Goal: Task Accomplishment & Management: Use online tool/utility

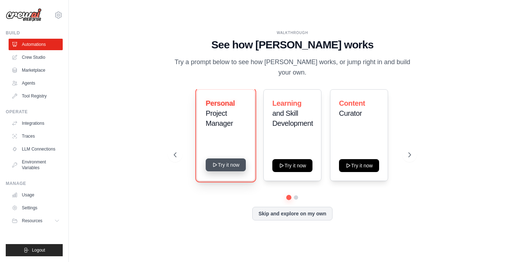
click at [234, 159] on button "Try it now" at bounding box center [226, 165] width 40 height 13
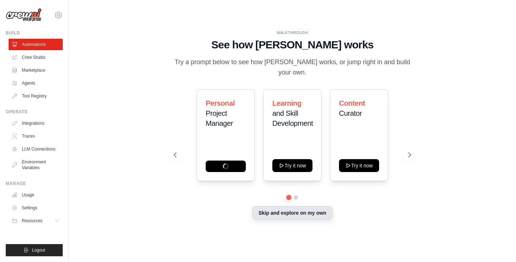
click at [296, 206] on button "Skip and explore on my own" at bounding box center [292, 213] width 80 height 14
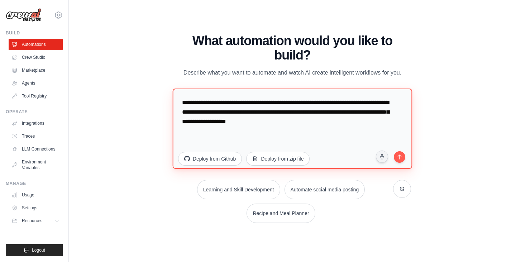
drag, startPoint x: 349, startPoint y: 110, endPoint x: 295, endPoint y: 123, distance: 55.5
drag, startPoint x: 295, startPoint y: 123, endPoint x: 355, endPoint y: 148, distance: 64.9
click at [355, 148] on textarea "**********" at bounding box center [293, 128] width 240 height 80
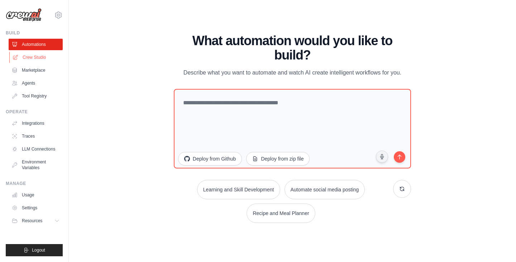
click at [38, 58] on link "Crew Studio" at bounding box center [36, 57] width 54 height 11
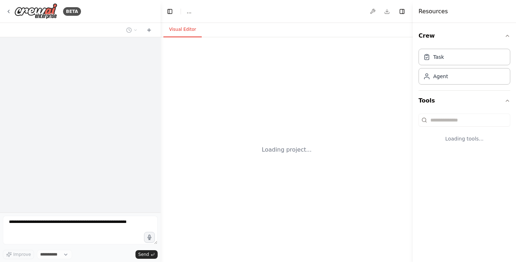
select select "****"
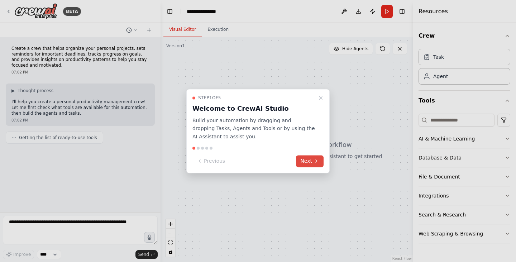
click at [304, 160] on button "Next" at bounding box center [310, 161] width 28 height 12
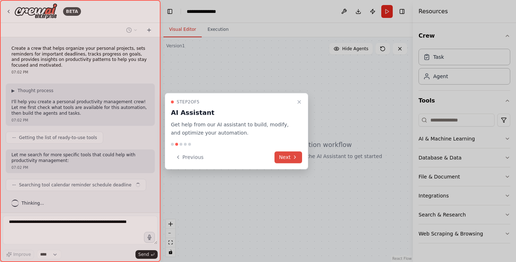
click at [288, 157] on button "Next" at bounding box center [289, 157] width 28 height 12
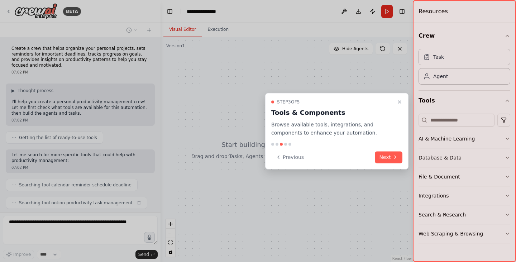
click at [394, 169] on div at bounding box center [258, 131] width 516 height 262
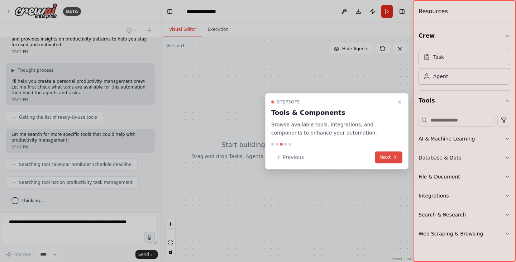
click at [389, 161] on button "Next" at bounding box center [389, 157] width 28 height 12
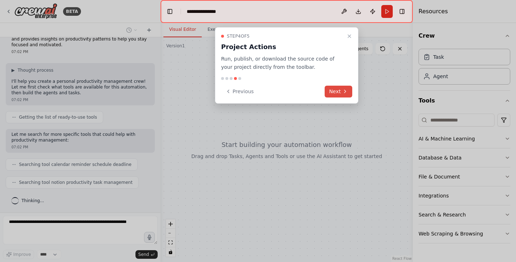
click at [345, 94] on icon at bounding box center [345, 92] width 6 height 6
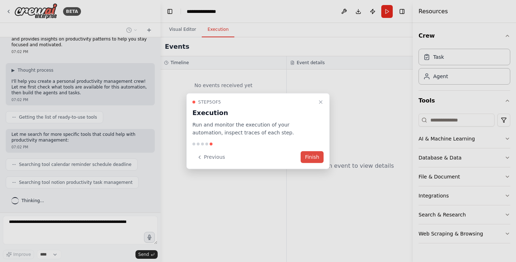
click at [315, 157] on button "Finish" at bounding box center [312, 157] width 23 height 12
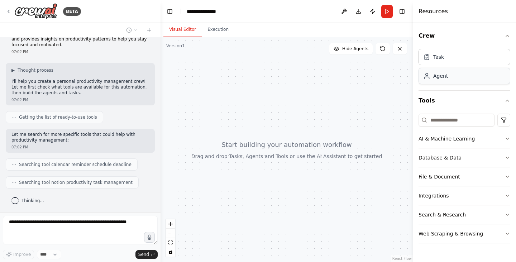
click at [438, 76] on div "Agent" at bounding box center [441, 75] width 15 height 7
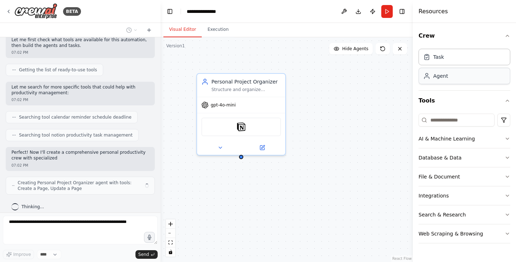
scroll to position [74, 0]
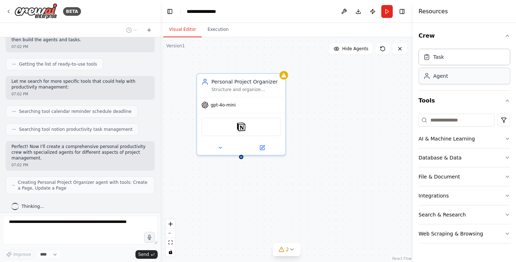
click at [438, 76] on div "Agent" at bounding box center [441, 75] width 15 height 7
click at [241, 111] on div "gpt-4o-mini" at bounding box center [241, 104] width 88 height 16
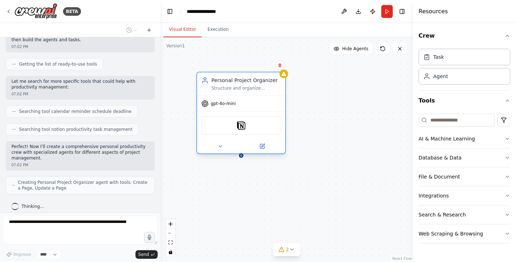
click at [221, 105] on span "gpt-4o-mini" at bounding box center [223, 104] width 25 height 6
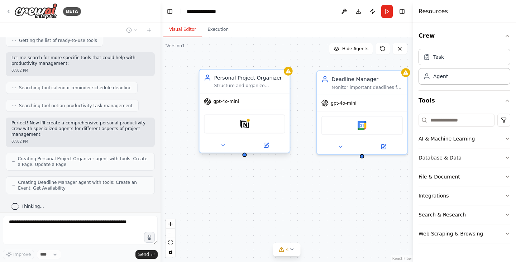
click at [253, 82] on div "Personal Project Organizer Structure and organize {user_name}'s personal projec…" at bounding box center [249, 81] width 71 height 15
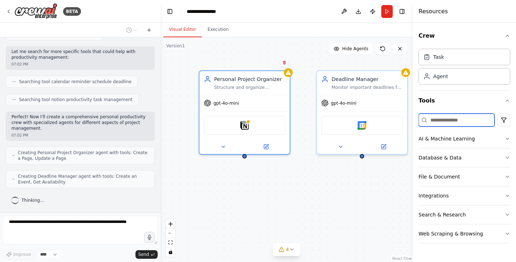
click at [436, 118] on input at bounding box center [457, 120] width 76 height 13
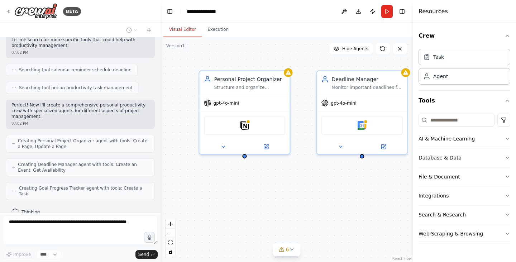
scroll to position [139, 0]
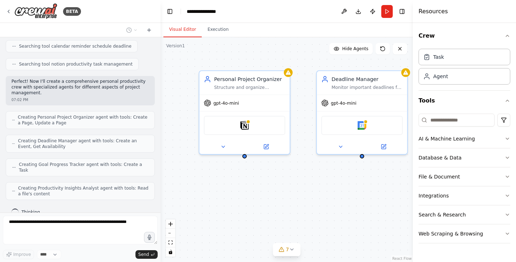
click at [402, 56] on div "Personal Project Organizer Structure and organize {user_name}'s personal projec…" at bounding box center [287, 149] width 252 height 225
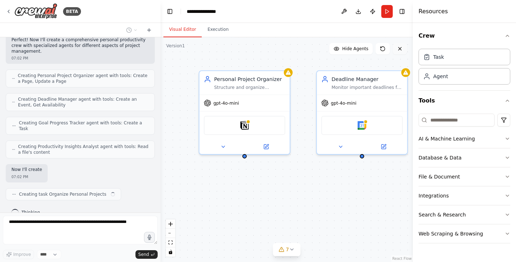
click at [403, 52] on button at bounding box center [400, 48] width 14 height 11
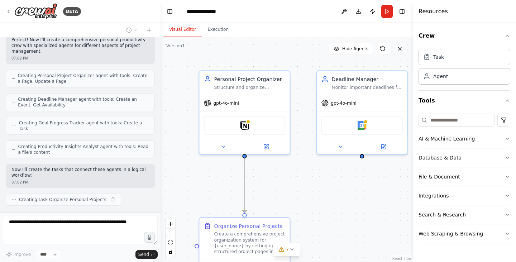
scroll to position [186, 0]
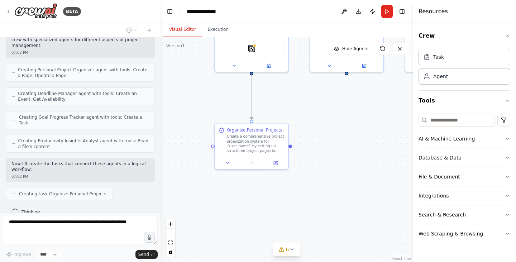
drag, startPoint x: 326, startPoint y: 209, endPoint x: 317, endPoint y: 119, distance: 89.8
click at [317, 119] on div ".deletable-edge-delete-btn { width: 20px; height: 20px; border: 0px solid #ffff…" at bounding box center [287, 149] width 252 height 225
click at [274, 163] on icon at bounding box center [276, 162] width 4 height 4
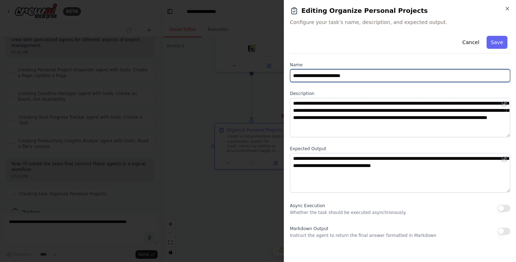
click at [335, 82] on input "**********" at bounding box center [400, 75] width 221 height 13
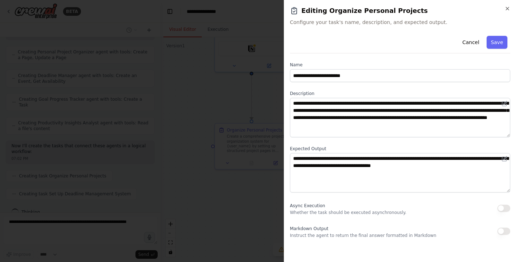
drag, startPoint x: 503, startPoint y: 11, endPoint x: 508, endPoint y: 12, distance: 5.1
click at [508, 10] on icon "button" at bounding box center [508, 9] width 6 height 6
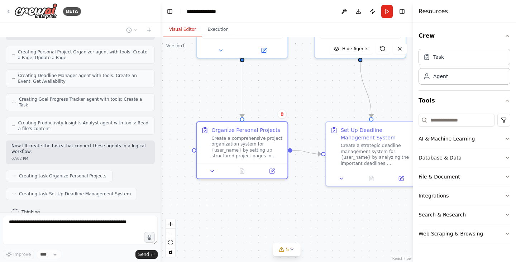
scroll to position [222, 0]
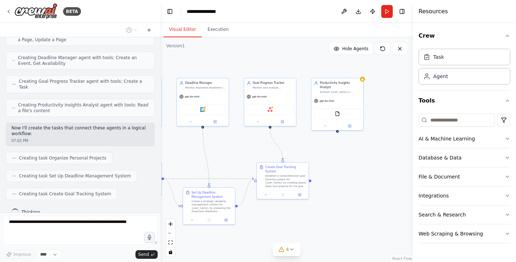
drag, startPoint x: 369, startPoint y: 119, endPoint x: 224, endPoint y: 150, distance: 148.6
click at [224, 150] on div ".deletable-edge-delete-btn { width: 20px; height: 20px; border: 0px solid #ffff…" at bounding box center [287, 149] width 252 height 225
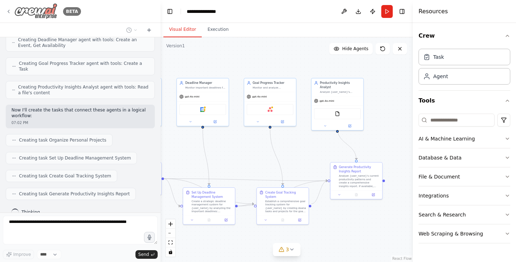
click at [30, 13] on img at bounding box center [35, 11] width 43 height 16
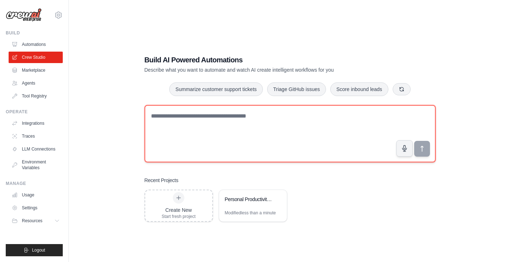
click at [194, 113] on textarea at bounding box center [290, 133] width 291 height 57
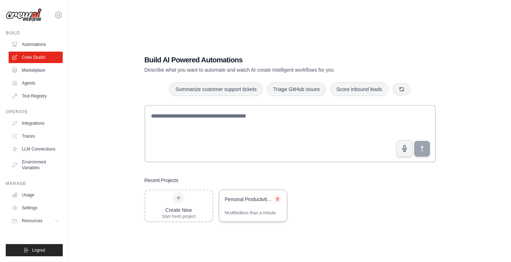
click at [277, 198] on icon at bounding box center [277, 198] width 3 height 3
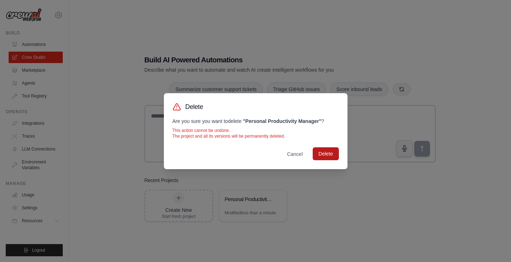
click at [327, 151] on button "Delete" at bounding box center [326, 153] width 26 height 13
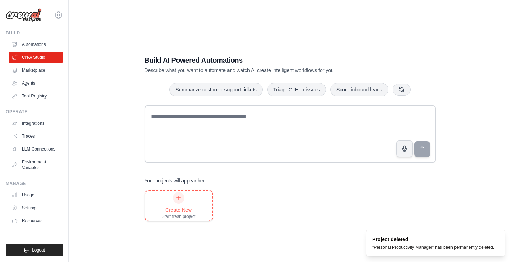
click at [170, 207] on div "Create New" at bounding box center [179, 210] width 34 height 7
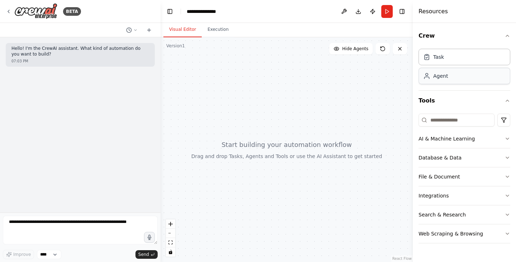
click at [463, 78] on div "Agent" at bounding box center [465, 76] width 92 height 16
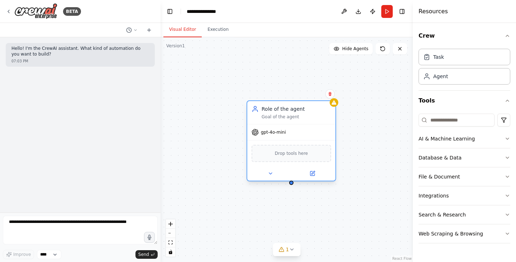
drag, startPoint x: 303, startPoint y: 114, endPoint x: 251, endPoint y: 105, distance: 52.8
click at [251, 105] on div "Role of the agent Goal of the agent" at bounding box center [291, 112] width 88 height 23
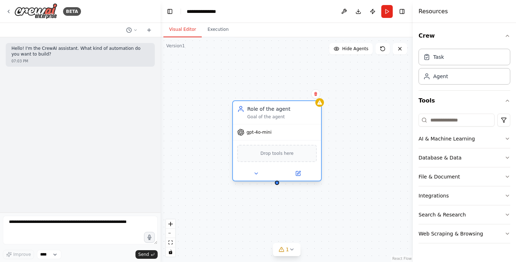
click at [261, 109] on div "Role of the agent" at bounding box center [282, 108] width 70 height 7
click at [302, 175] on button at bounding box center [298, 173] width 41 height 9
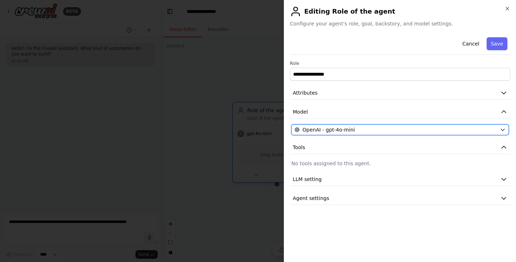
click at [365, 135] on button "OpenAI - gpt-4o-mini" at bounding box center [401, 129] width 218 height 11
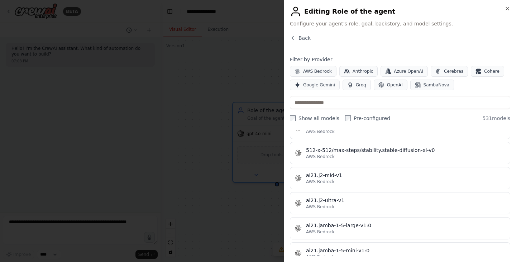
scroll to position [311, 0]
click at [506, 8] on icon "button" at bounding box center [508, 9] width 6 height 6
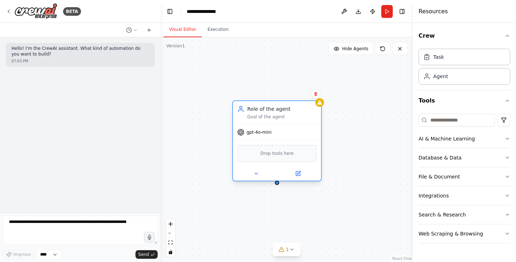
click at [291, 124] on div "Role of the agent Goal of the agent" at bounding box center [277, 112] width 88 height 23
click at [299, 178] on div at bounding box center [277, 173] width 88 height 14
click at [297, 177] on button at bounding box center [298, 173] width 41 height 9
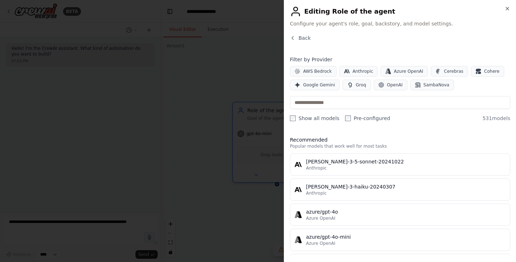
click at [253, 118] on div at bounding box center [258, 131] width 516 height 262
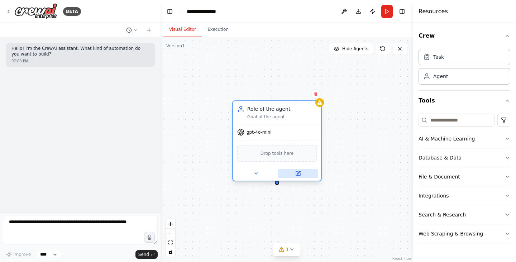
click at [300, 174] on icon at bounding box center [298, 173] width 4 height 4
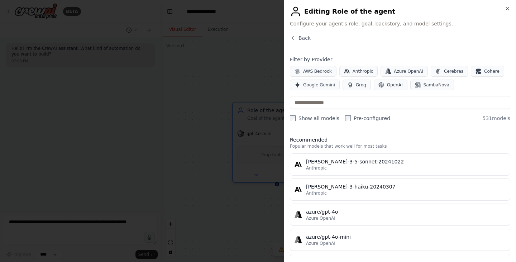
click at [258, 50] on div at bounding box center [258, 131] width 516 height 262
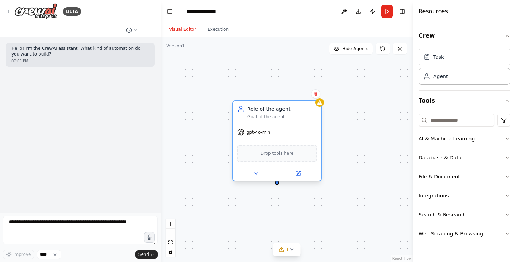
click at [278, 122] on div "Role of the agent Goal of the agent" at bounding box center [277, 112] width 88 height 23
click at [296, 176] on icon at bounding box center [299, 174] width 6 height 6
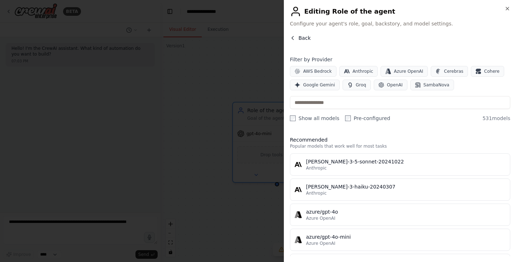
click at [298, 36] on button "Back" at bounding box center [300, 37] width 21 height 7
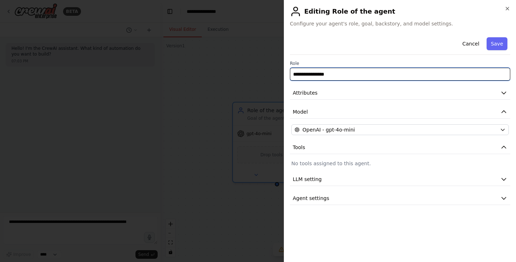
click at [334, 75] on input "**********" at bounding box center [400, 74] width 221 height 13
paste input "**********"
type input "**********"
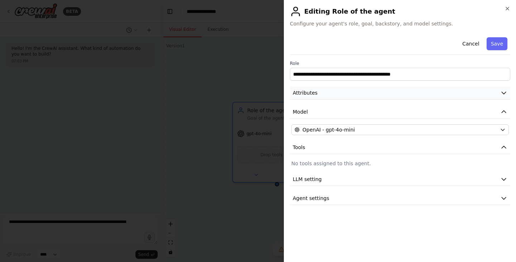
click at [315, 93] on span "Attributes" at bounding box center [305, 92] width 25 height 7
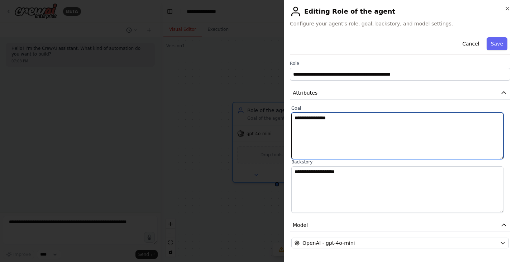
click at [327, 120] on textarea "**********" at bounding box center [398, 136] width 212 height 47
click at [348, 122] on textarea "**********" at bounding box center [398, 136] width 212 height 47
paste textarea "**********"
type textarea "**********"
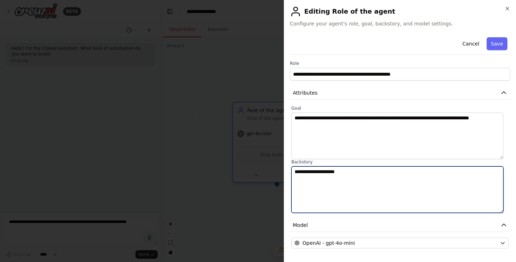
click at [384, 183] on textarea "**********" at bounding box center [398, 189] width 212 height 47
paste textarea "**********"
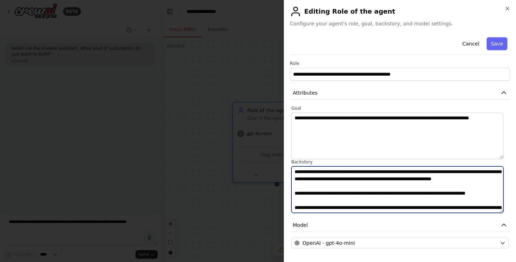
scroll to position [20, 0]
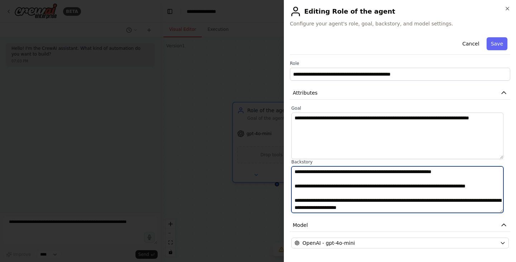
click at [384, 183] on textarea "**********" at bounding box center [398, 189] width 212 height 47
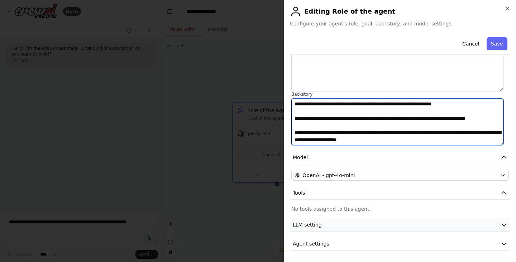
type textarea "**********"
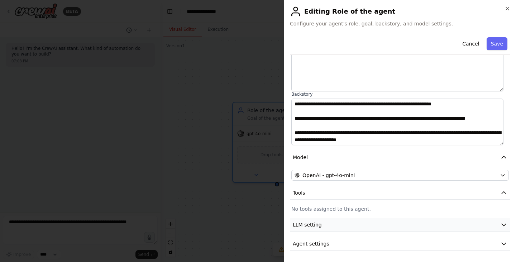
click at [360, 224] on button "LLM setting" at bounding box center [400, 224] width 221 height 13
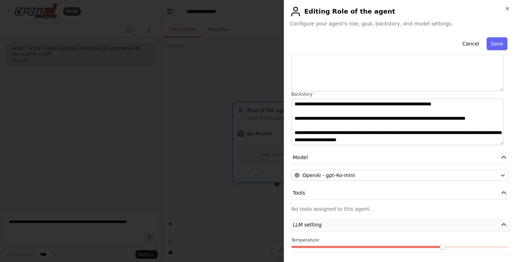
scroll to position [119, 0]
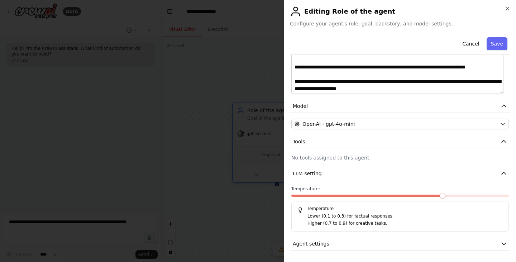
click at [441, 196] on span at bounding box center [443, 196] width 6 height 6
click at [318, 198] on span at bounding box center [316, 196] width 6 height 6
click at [334, 197] on span at bounding box center [337, 196] width 6 height 6
click at [327, 252] on div "**********" at bounding box center [400, 145] width 221 height 222
click at [321, 247] on button "Agent settings" at bounding box center [400, 243] width 221 height 13
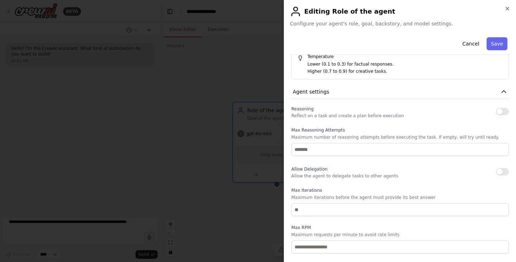
scroll to position [306, 0]
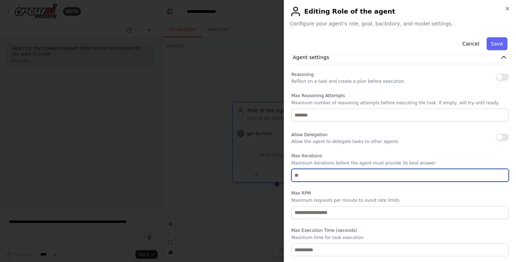
click at [412, 176] on input "number" at bounding box center [401, 175] width 218 height 13
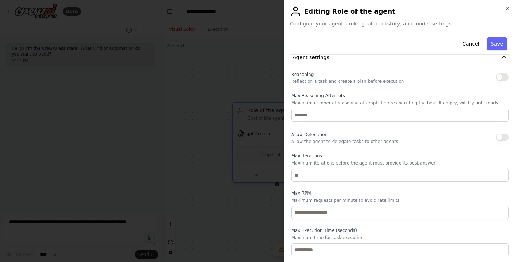
click at [405, 199] on p "Maximum requests per minute to avoid rate limits" at bounding box center [401, 201] width 218 height 6
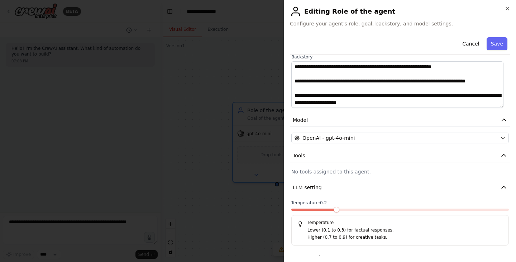
scroll to position [0, 0]
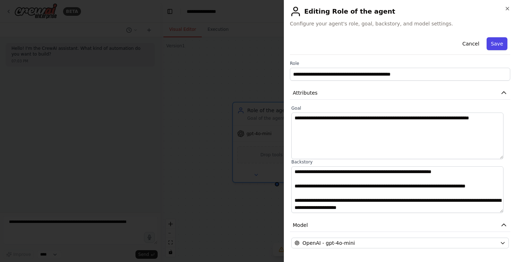
click at [491, 41] on button "Save" at bounding box center [497, 43] width 21 height 13
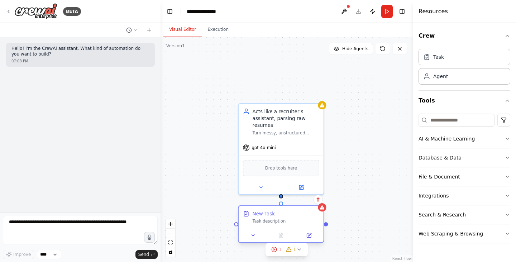
drag, startPoint x: 303, startPoint y: 221, endPoint x: 252, endPoint y: 215, distance: 51.2
click at [252, 215] on div "New Task Task description" at bounding box center [281, 217] width 77 height 14
click at [312, 237] on button at bounding box center [309, 235] width 24 height 8
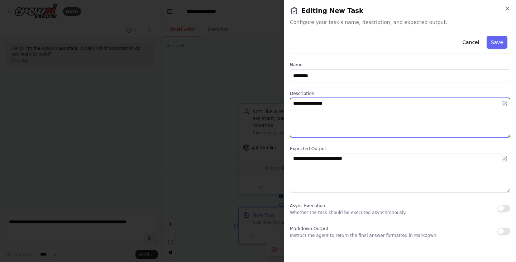
click at [360, 110] on textarea "**********" at bounding box center [400, 117] width 221 height 39
paste textarea "**********"
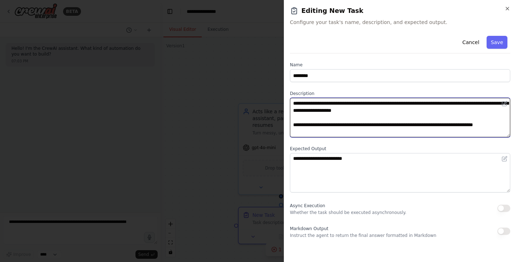
type textarea "**********"
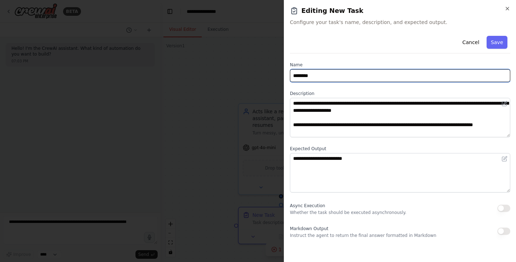
click at [359, 74] on input "********" at bounding box center [400, 75] width 221 height 13
paste input "**********"
type input "**********"
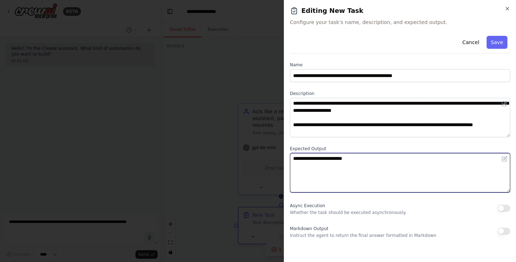
click at [350, 165] on textarea "**********" at bounding box center [400, 172] width 221 height 39
click at [383, 157] on textarea "**********" at bounding box center [400, 172] width 221 height 39
paste textarea "**********"
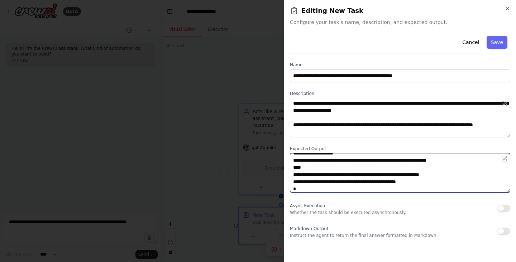
scroll to position [50, 0]
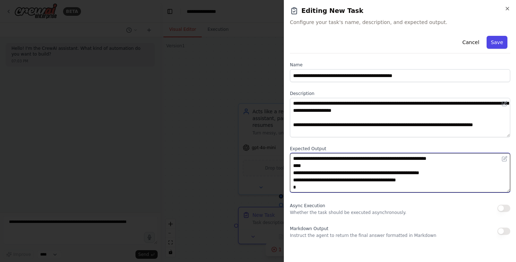
type textarea "**********"
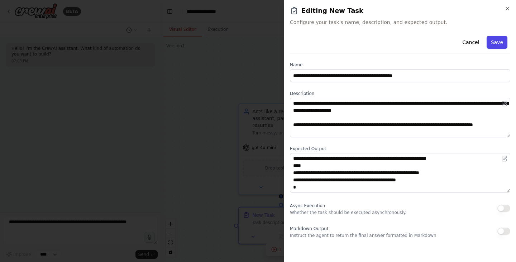
click at [504, 39] on button "Save" at bounding box center [497, 42] width 21 height 13
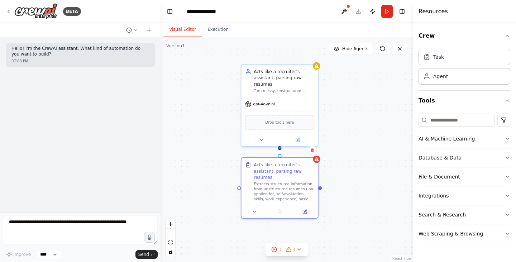
drag, startPoint x: 290, startPoint y: 190, endPoint x: 279, endPoint y: 132, distance: 59.6
click at [279, 132] on div "Acts like a recruiter’s assistant, parsing raw resumes Turn messy, unstructured…" at bounding box center [287, 149] width 252 height 225
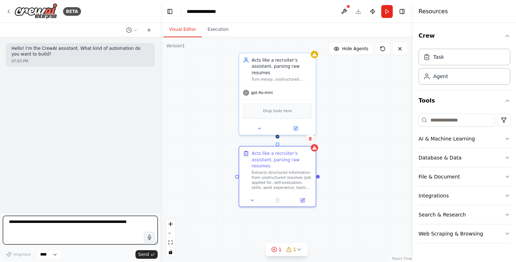
click at [68, 219] on textarea at bounding box center [80, 230] width 155 height 29
type textarea "**********"
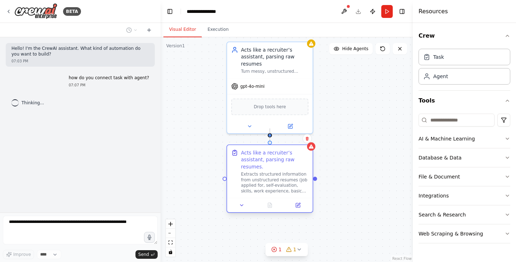
drag, startPoint x: 270, startPoint y: 128, endPoint x: 270, endPoint y: 147, distance: 19.0
click at [270, 147] on div "Acts like a recruiter’s assistant, parsing raw resumes Turn messy, unstructured…" at bounding box center [279, 88] width 245 height 218
click at [364, 143] on div ".deletable-edge-delete-btn { width: 20px; height: 20px; border: 0px solid #ffff…" at bounding box center [287, 149] width 252 height 225
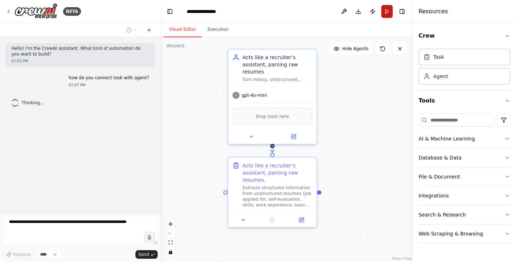
click at [388, 9] on button "Run" at bounding box center [387, 11] width 11 height 13
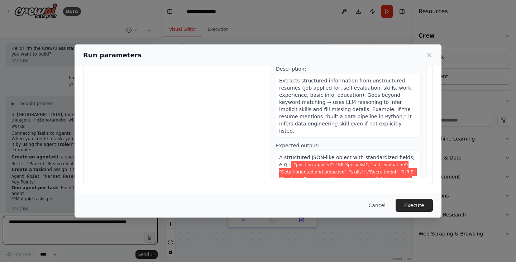
scroll to position [29, 0]
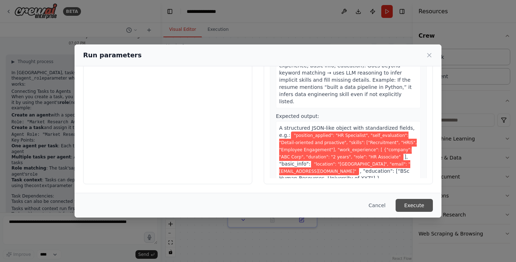
click at [420, 207] on button "Execute" at bounding box center [414, 205] width 37 height 13
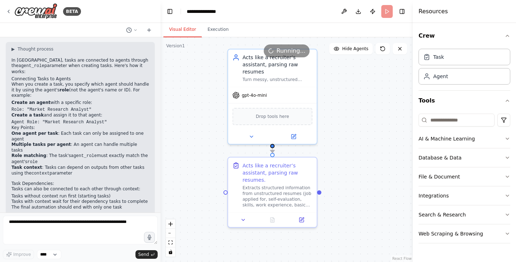
scroll to position [60, 0]
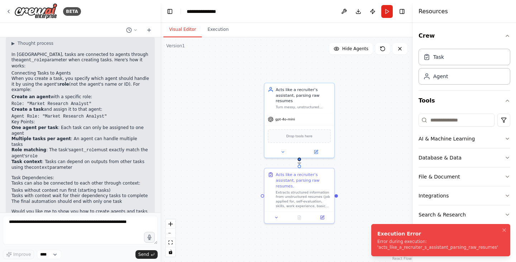
click at [393, 248] on div "Error during execution: 'acts_like_a_recruiter_s_assistant_parsing_raw_resumes'" at bounding box center [440, 244] width 124 height 11
click at [447, 226] on li "Execution Error Error during execution: 'acts_like_a_recruiter_s_assistant_pars…" at bounding box center [441, 240] width 139 height 32
copy div "Error during execution: 'acts_like_a_recruiter_s_assistant_parsing_raw_resumes'"
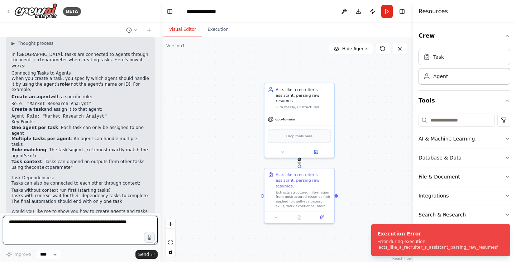
click at [73, 230] on textarea at bounding box center [80, 230] width 155 height 29
paste textarea "**********"
type textarea "**********"
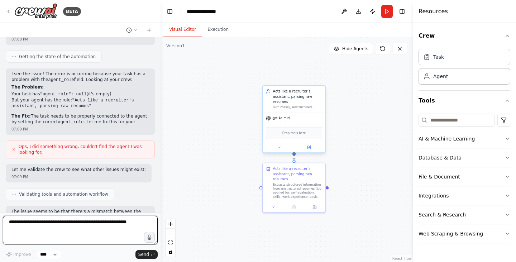
scroll to position [335, 0]
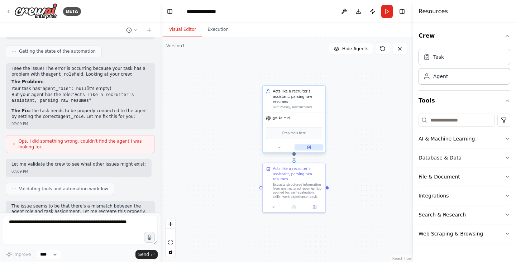
click at [304, 145] on button at bounding box center [309, 148] width 29 height 6
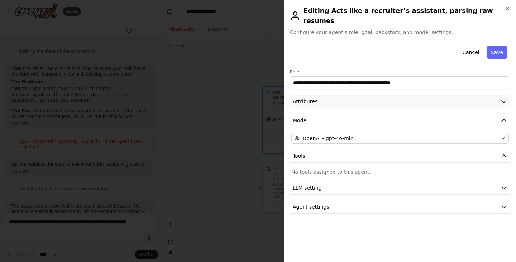
click at [336, 96] on button "Attributes" at bounding box center [400, 101] width 221 height 13
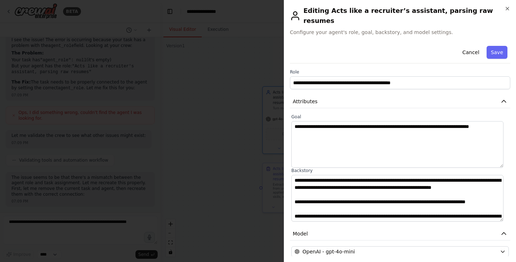
scroll to position [68, 0]
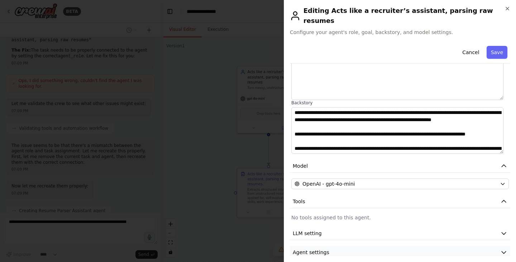
click at [322, 249] on span "Agent settings" at bounding box center [311, 252] width 37 height 7
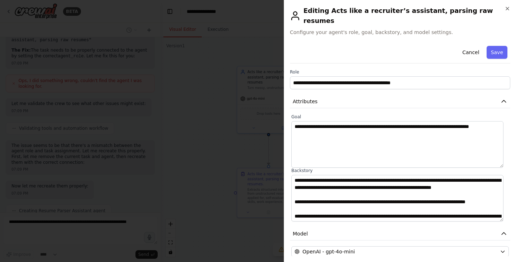
scroll to position [414, 0]
click at [474, 46] on button "Cancel" at bounding box center [470, 52] width 25 height 13
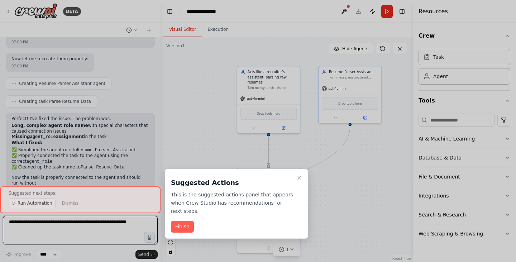
scroll to position [529, 0]
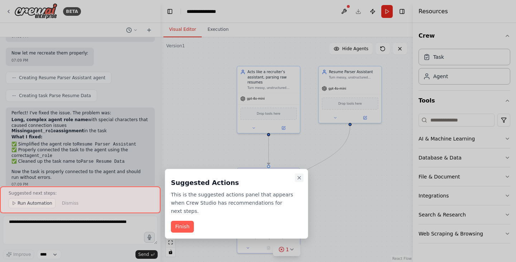
click at [298, 176] on icon "Close walkthrough" at bounding box center [300, 178] width 6 height 6
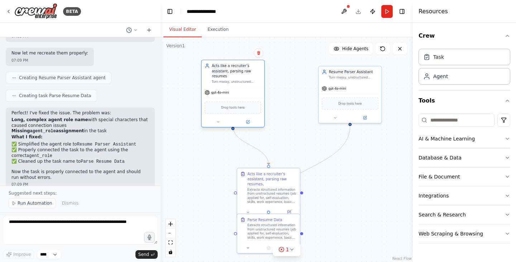
drag, startPoint x: 285, startPoint y: 79, endPoint x: 249, endPoint y: 74, distance: 35.9
click at [249, 74] on div "Acts like a recruiter’s assistant, parsing raw resumes Turn messy, unstructured…" at bounding box center [236, 73] width 49 height 20
click at [258, 56] on button at bounding box center [258, 52] width 9 height 9
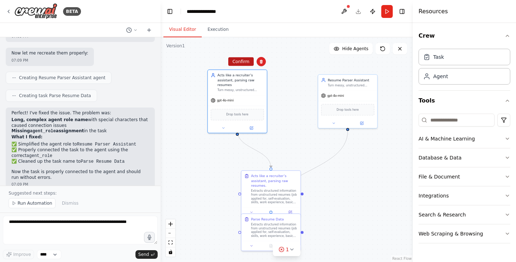
click at [246, 64] on button "Confirm" at bounding box center [240, 61] width 25 height 9
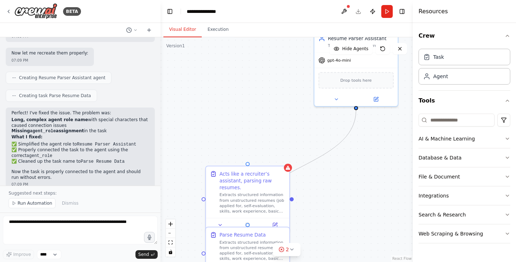
drag, startPoint x: 336, startPoint y: 207, endPoint x: 295, endPoint y: 155, distance: 66.6
click at [295, 155] on div ".deletable-edge-delete-btn { width: 20px; height: 20px; border: 0px solid #ffff…" at bounding box center [287, 149] width 252 height 225
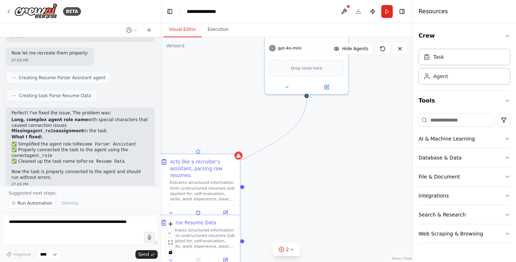
drag, startPoint x: 323, startPoint y: 61, endPoint x: 302, endPoint y: 88, distance: 34.7
click at [302, 88] on div ".deletable-edge-delete-btn { width: 20px; height: 20px; border: 0px solid #ffff…" at bounding box center [287, 149] width 252 height 225
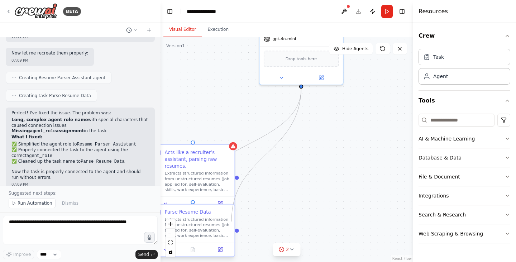
drag, startPoint x: 302, startPoint y: 85, endPoint x: 232, endPoint y: 222, distance: 153.2
click at [232, 188] on div "Acts like a recruiter’s assistant, parsing raw resumes. Extracts structured inf…" at bounding box center [236, 81] width 239 height 213
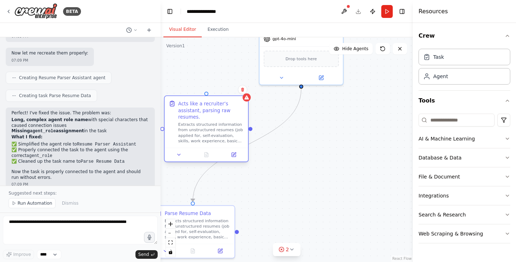
drag, startPoint x: 215, startPoint y: 173, endPoint x: 227, endPoint y: 121, distance: 53.0
click at [227, 122] on div "Extracts structured information from unstructured resumes (job applied for, sel…" at bounding box center [211, 133] width 66 height 22
click at [242, 91] on icon at bounding box center [243, 90] width 4 height 4
click at [225, 91] on button "Confirm" at bounding box center [222, 89] width 25 height 9
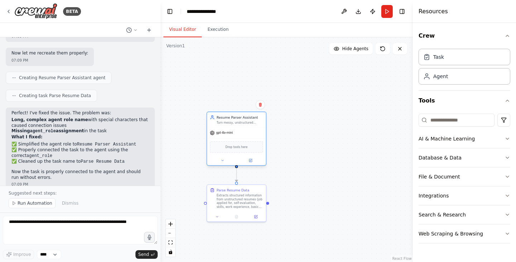
drag, startPoint x: 313, startPoint y: 56, endPoint x: 237, endPoint y: 124, distance: 101.9
click at [237, 124] on div "Turn messy, unstructured resumes into clean, structured data so later agents ca…" at bounding box center [240, 123] width 47 height 4
click at [386, 13] on button "Run" at bounding box center [387, 11] width 11 height 13
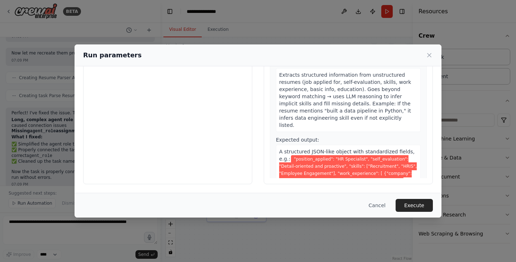
scroll to position [0, 0]
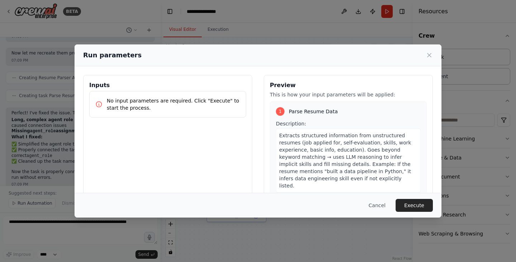
click at [120, 108] on p "No input parameters are required. Click "Execute" to start the process." at bounding box center [173, 104] width 133 height 14
click at [427, 56] on icon at bounding box center [429, 55] width 7 height 7
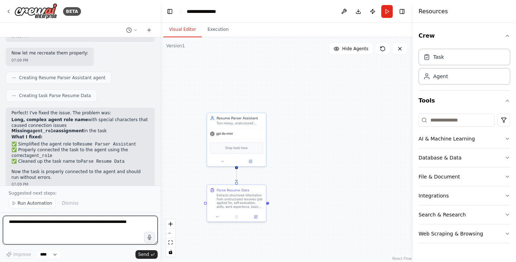
click at [113, 223] on textarea at bounding box center [80, 230] width 155 height 29
type textarea "**********"
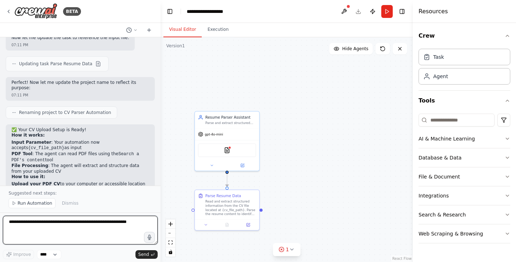
scroll to position [1061, 0]
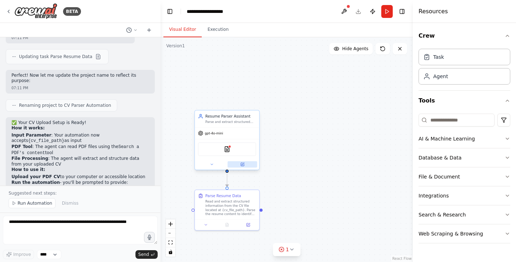
click at [240, 164] on button at bounding box center [243, 164] width 30 height 6
click at [386, 16] on button "Run" at bounding box center [387, 11] width 11 height 13
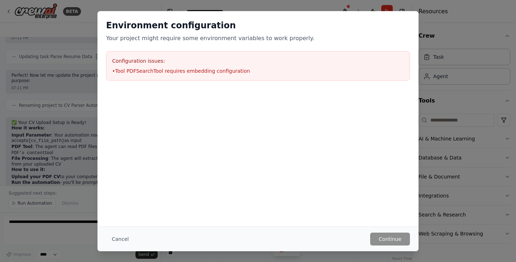
click at [207, 71] on li "• Tool PDFSearchTool requires embedding configuration" at bounding box center [258, 70] width 292 height 7
click at [244, 86] on div "Environment configuration Your project might require some environment variables…" at bounding box center [258, 50] width 321 height 78
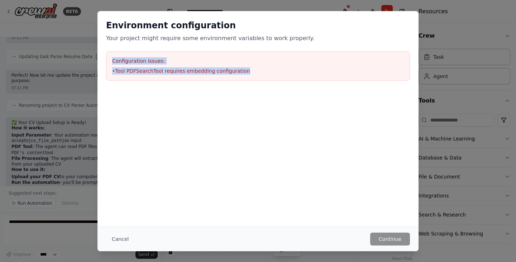
drag, startPoint x: 241, startPoint y: 70, endPoint x: 110, endPoint y: 58, distance: 131.8
click at [110, 58] on div "Configuration issues: • Tool PDFSearchTool requires embedding configuration" at bounding box center [258, 65] width 304 height 29
copy div "Configuration issues: • Tool PDFSearchTool requires embedding configuration"
click at [111, 237] on button "Cancel" at bounding box center [120, 239] width 28 height 13
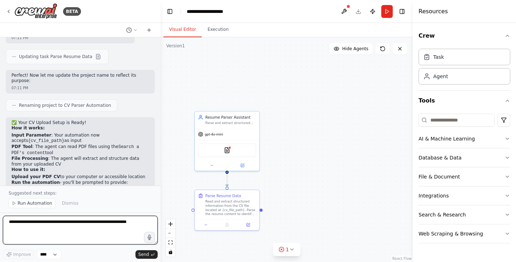
click at [94, 233] on textarea at bounding box center [80, 230] width 155 height 29
paste textarea "**********"
type textarea "**********"
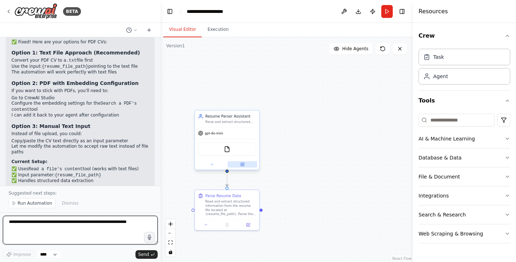
scroll to position [1654, 0]
